Goal: Find specific page/section: Find specific page/section

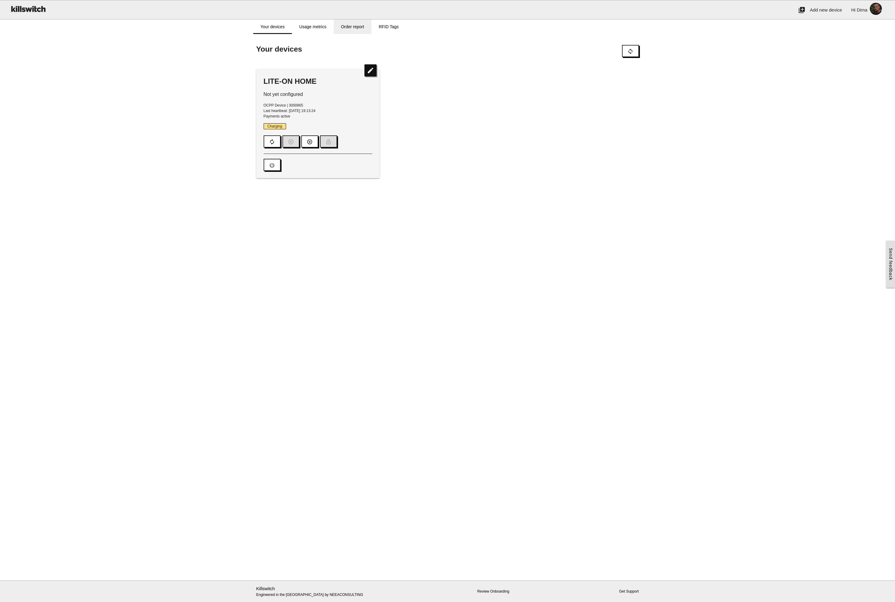
click at [346, 27] on link "Order report" at bounding box center [353, 26] width 38 height 15
